Goal: Task Accomplishment & Management: Manage account settings

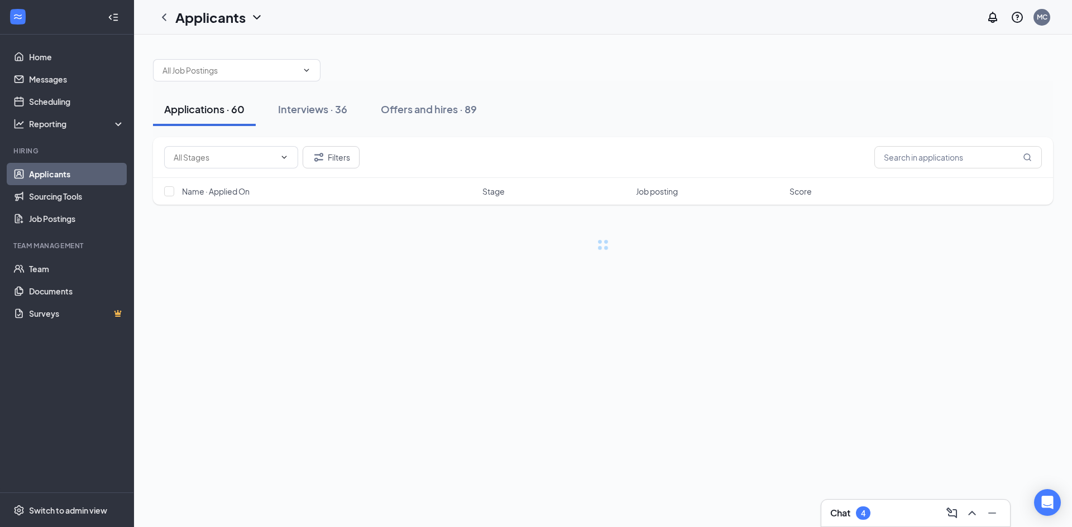
click at [887, 508] on div "Chat 4" at bounding box center [915, 514] width 171 height 18
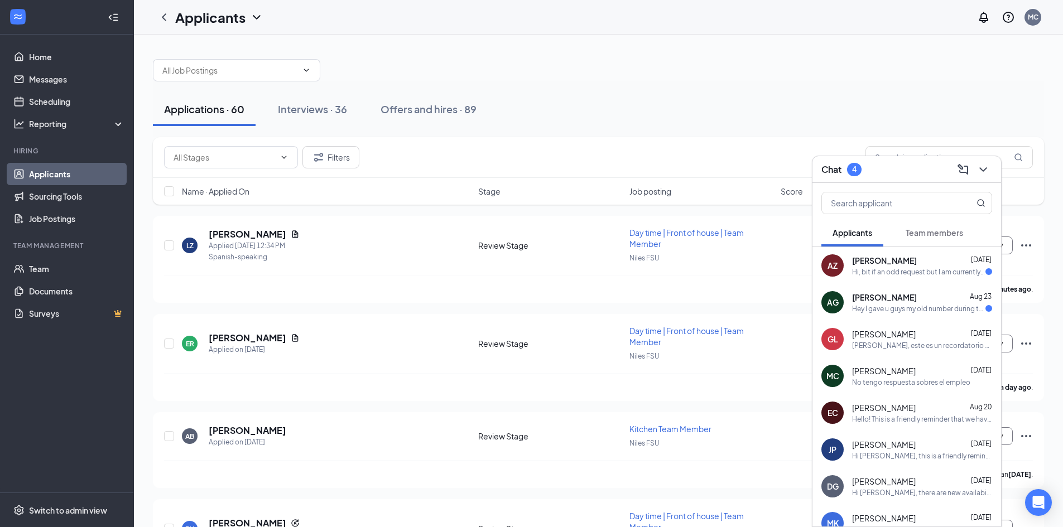
click at [876, 264] on span "[PERSON_NAME]" at bounding box center [884, 260] width 65 height 11
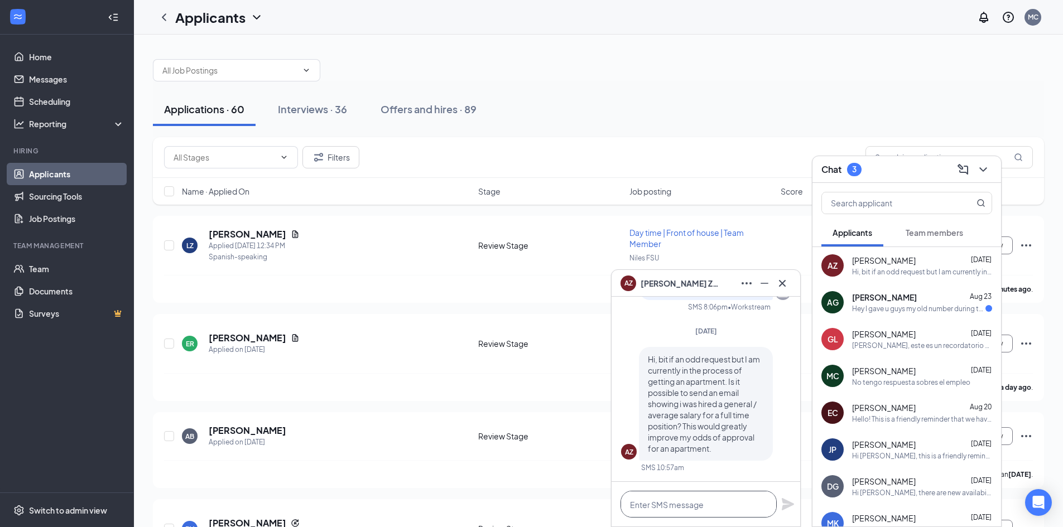
click at [705, 508] on textarea at bounding box center [699, 504] width 156 height 27
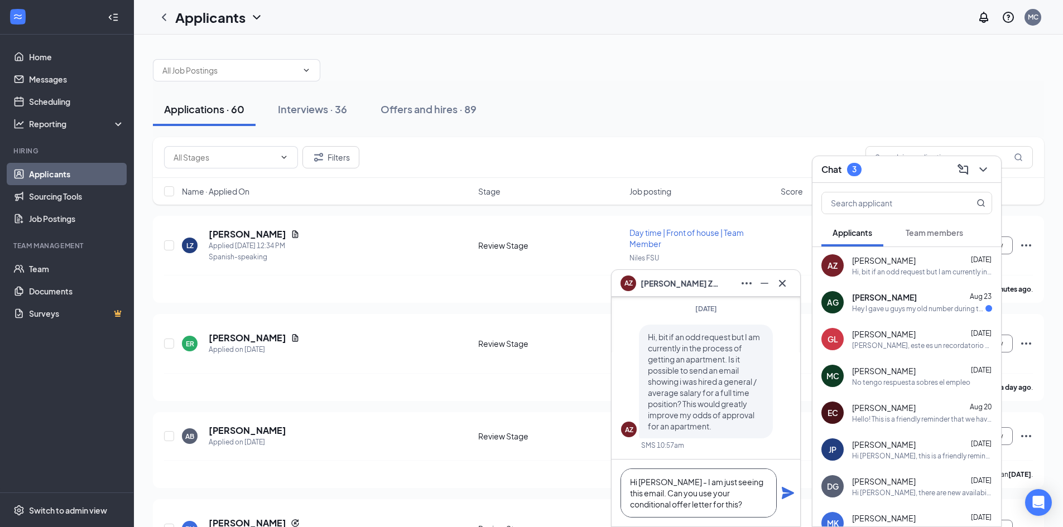
type textarea "Hi [PERSON_NAME] - I am just seeing this email. Can you use your conditional of…"
click at [788, 493] on icon "Plane" at bounding box center [787, 493] width 13 height 13
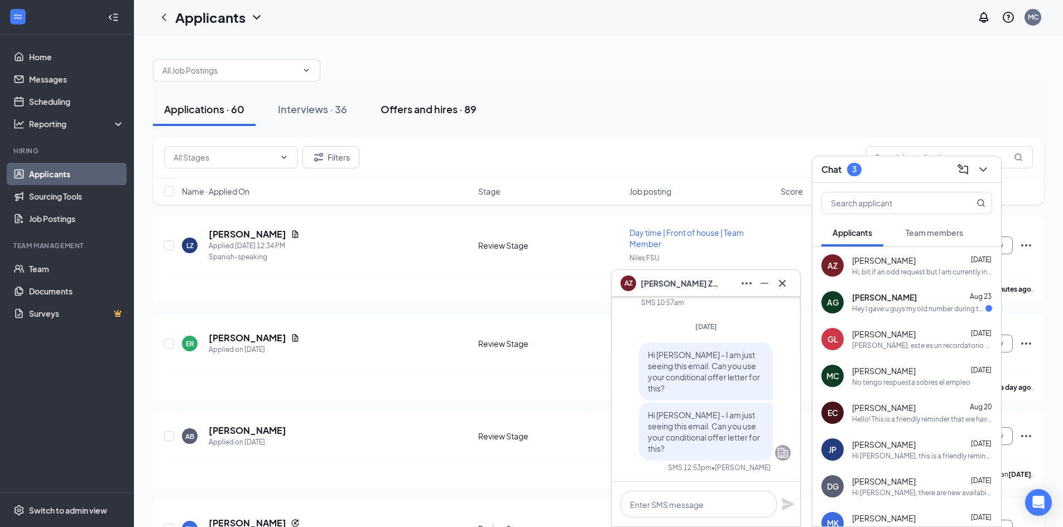
click at [415, 100] on button "Offers and hires · 89" at bounding box center [429, 109] width 118 height 33
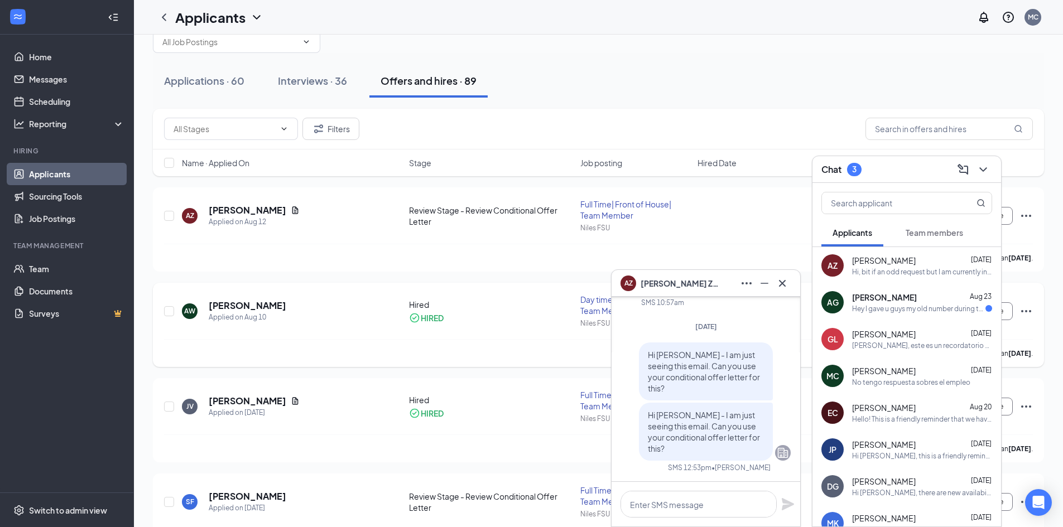
scroll to position [56, 0]
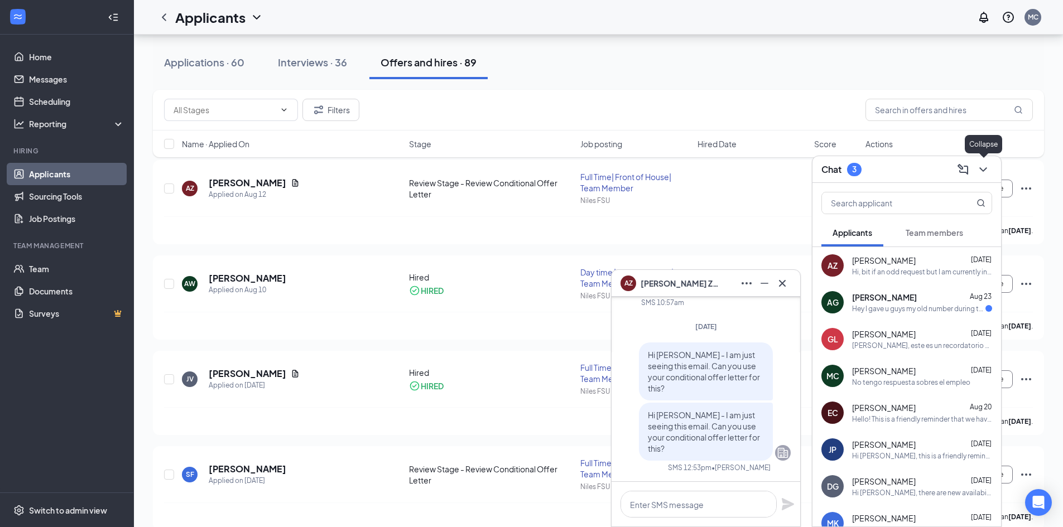
click at [987, 166] on icon "ChevronDown" at bounding box center [983, 169] width 13 height 13
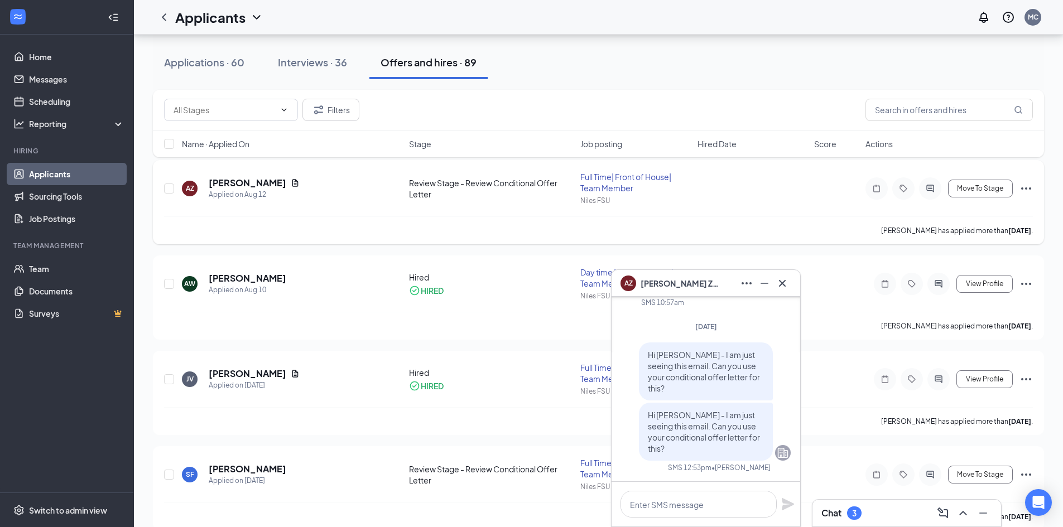
click at [1026, 189] on icon "Ellipses" at bounding box center [1026, 189] width 10 height 2
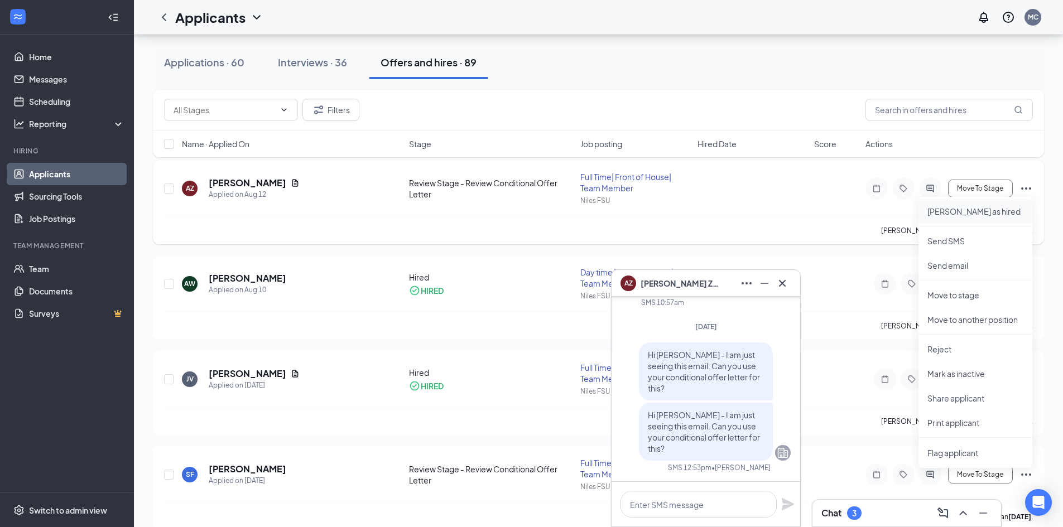
click at [953, 211] on p "[PERSON_NAME] as hired" at bounding box center [976, 211] width 96 height 11
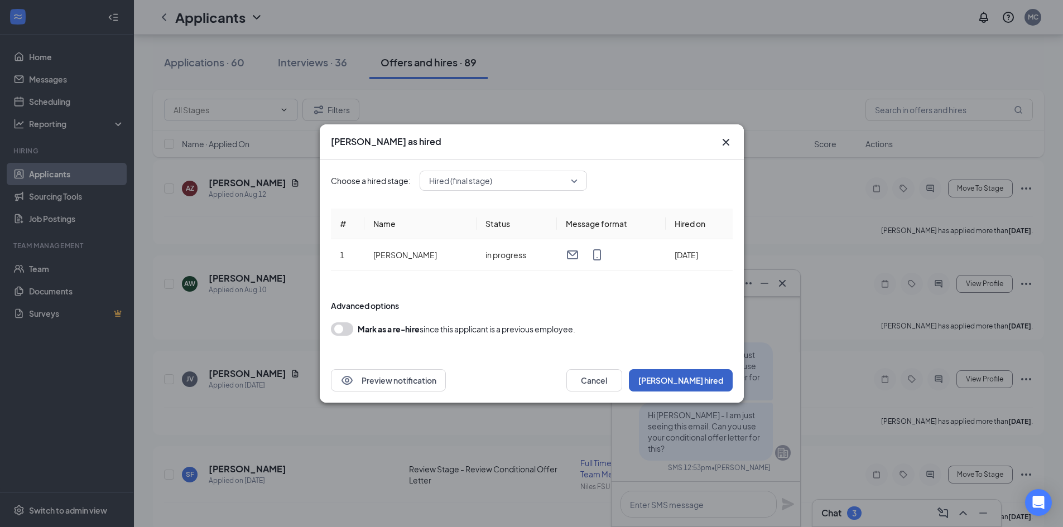
click at [709, 378] on button "[PERSON_NAME] hired" at bounding box center [681, 381] width 104 height 22
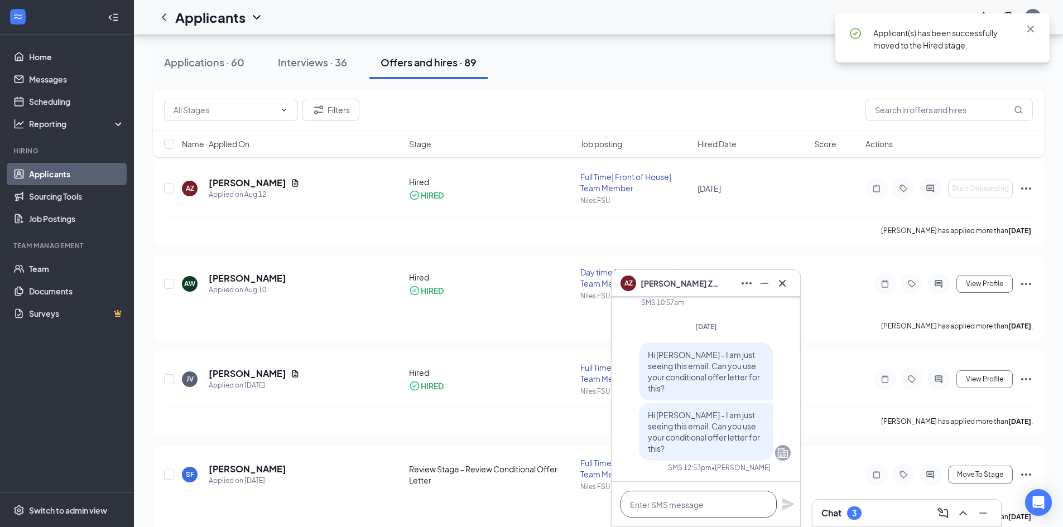
click at [678, 508] on textarea at bounding box center [699, 504] width 156 height 27
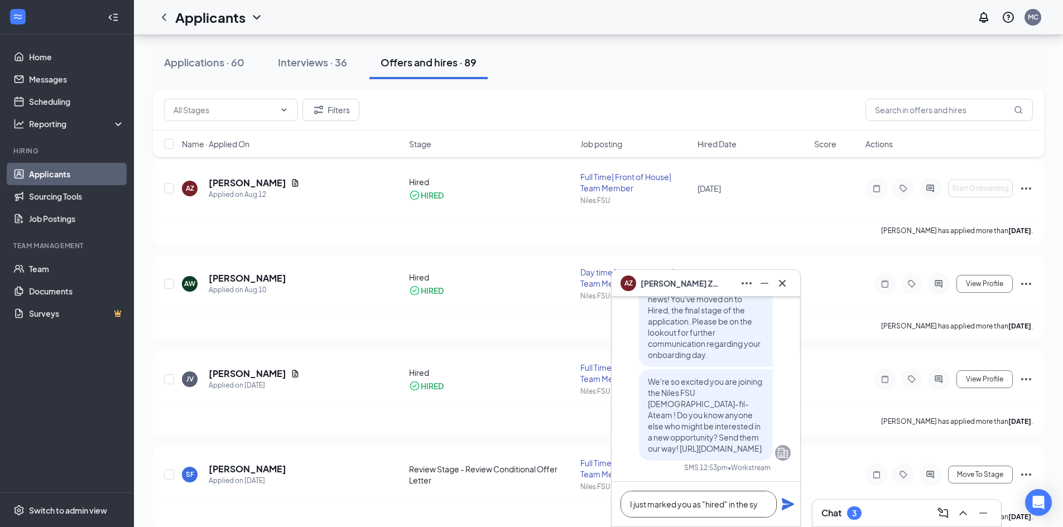
type textarea "I just marked you as "hired" in the s"
drag, startPoint x: 759, startPoint y: 505, endPoint x: 529, endPoint y: 514, distance: 230.1
click at [790, 287] on button at bounding box center [783, 284] width 18 height 18
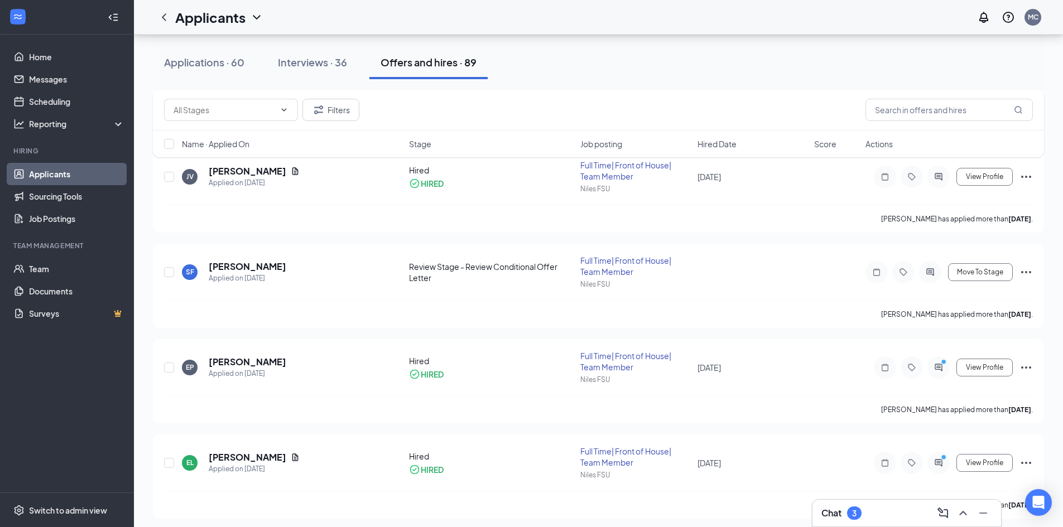
scroll to position [279, 0]
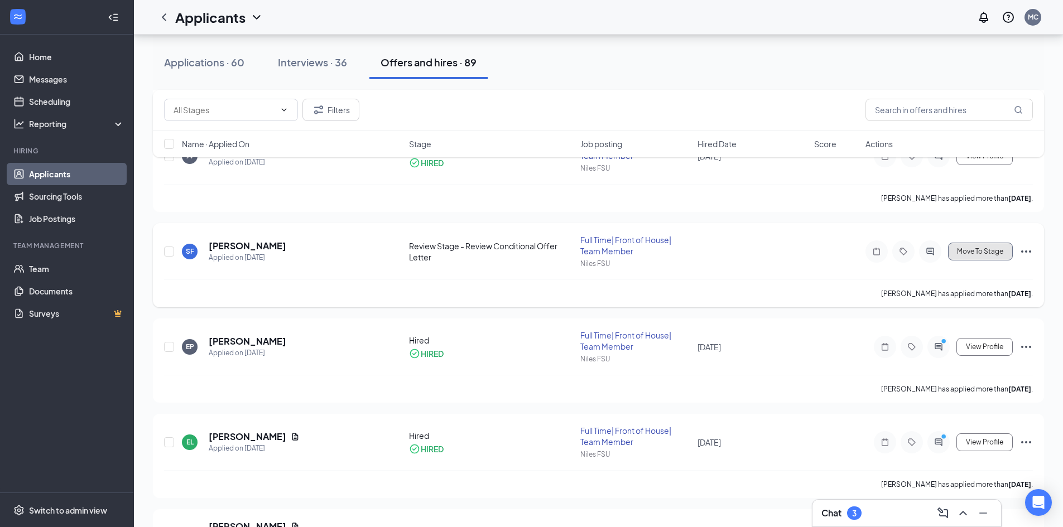
click at [981, 251] on span "Move To Stage" at bounding box center [980, 252] width 46 height 8
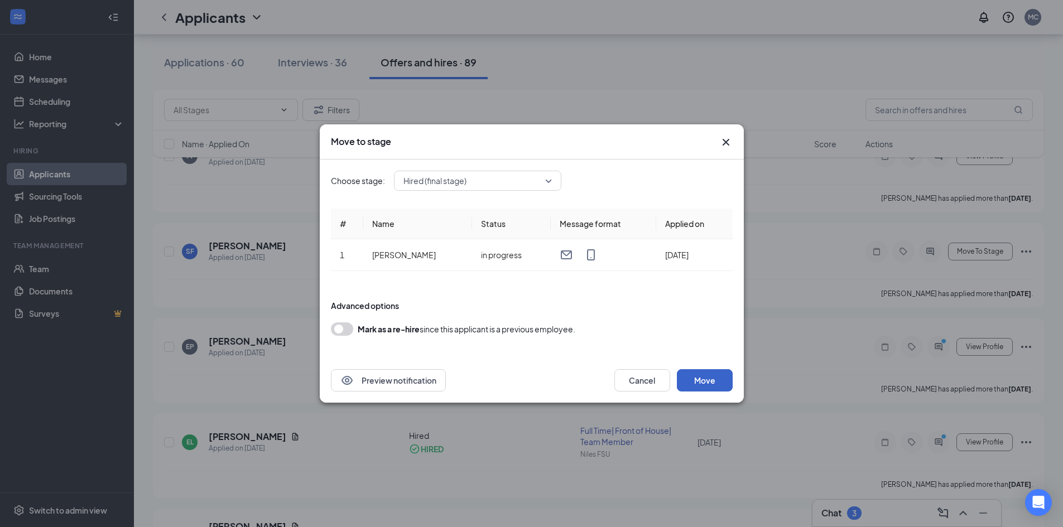
click at [687, 377] on button "Move" at bounding box center [705, 381] width 56 height 22
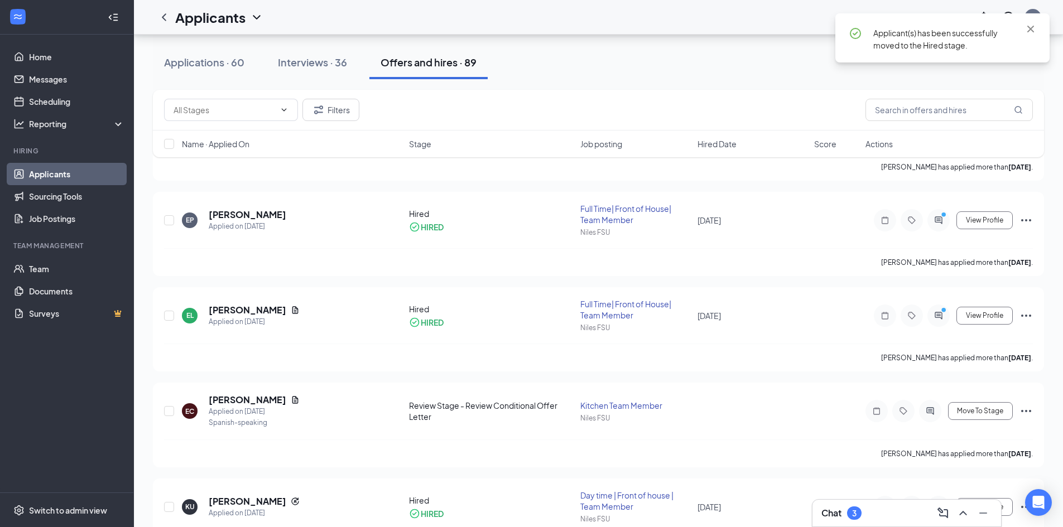
scroll to position [447, 0]
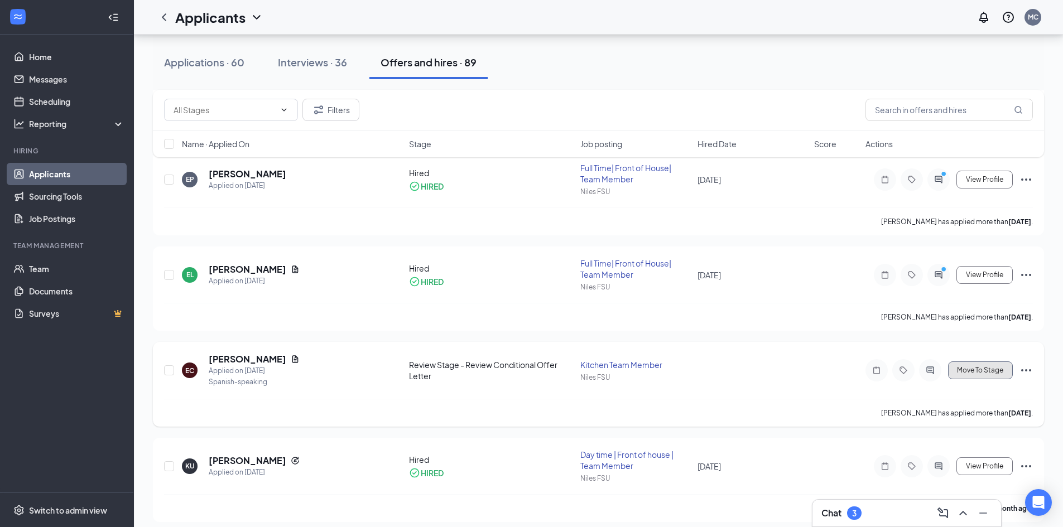
click at [999, 371] on span "Move To Stage" at bounding box center [980, 371] width 46 height 8
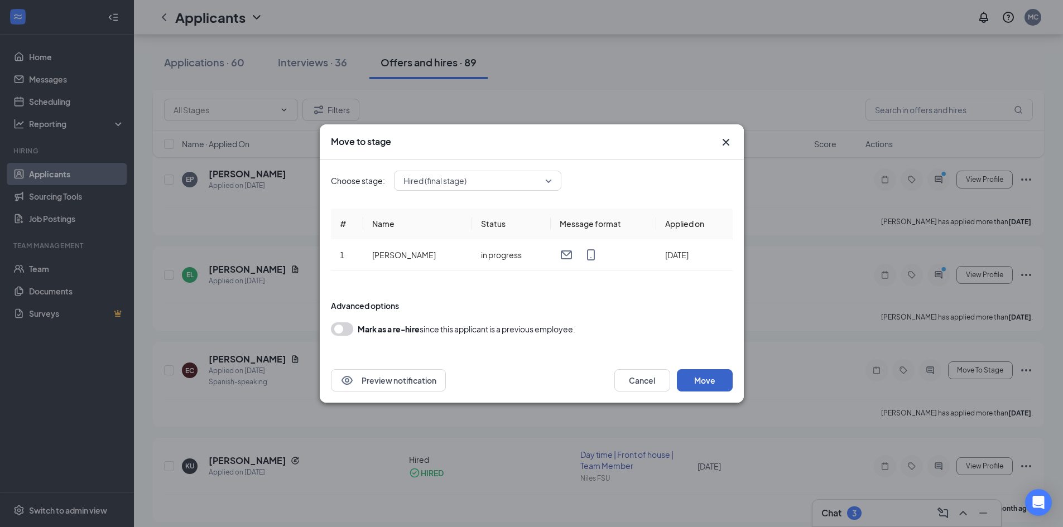
click at [697, 373] on button "Move" at bounding box center [705, 381] width 56 height 22
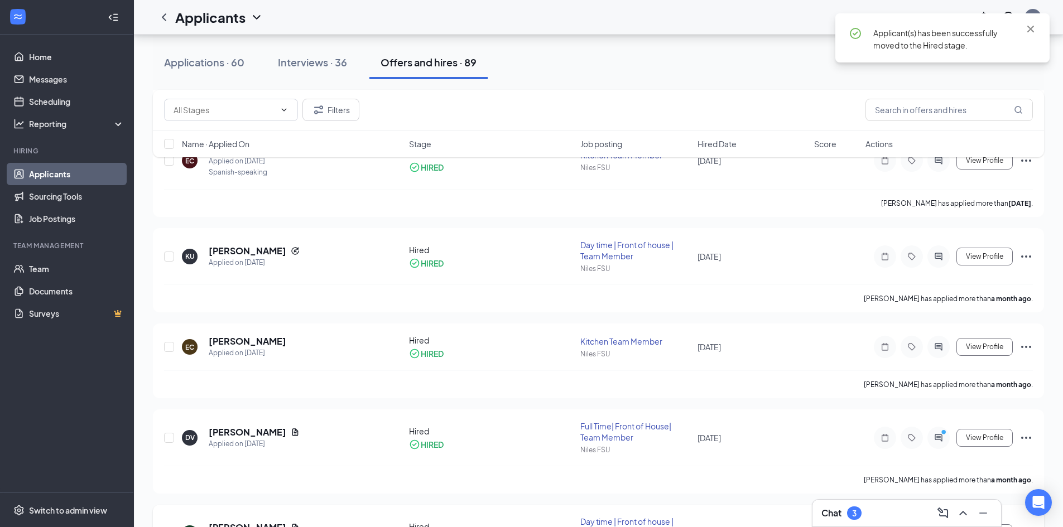
scroll to position [670, 0]
